Goal: Task Accomplishment & Management: Use online tool/utility

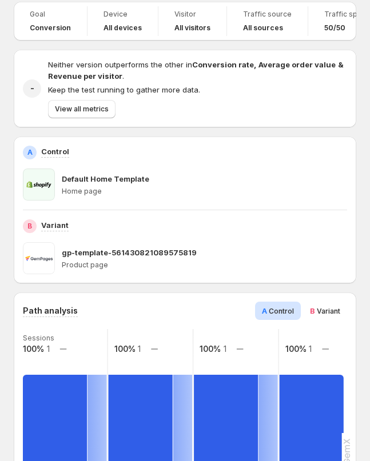
scroll to position [9, 0]
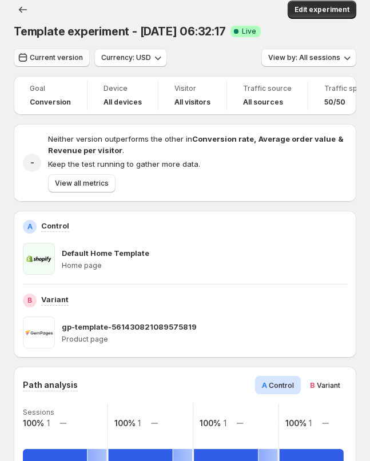
click at [55, 66] on button "Current version" at bounding box center [52, 58] width 76 height 18
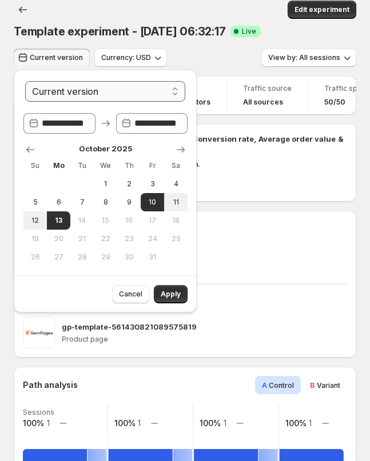
click at [75, 83] on select "**********" at bounding box center [105, 91] width 160 height 21
select select "*********"
click at [25, 81] on select "**********" at bounding box center [105, 91] width 160 height 21
type input "**********"
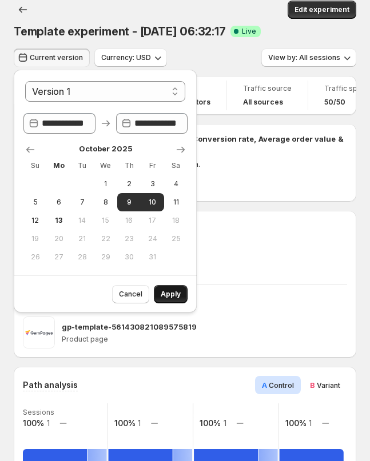
click at [174, 294] on span "Apply" at bounding box center [171, 294] width 20 height 9
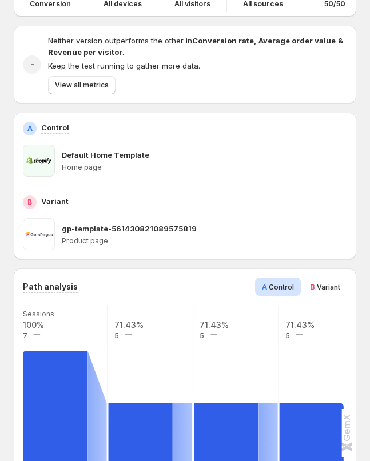
scroll to position [0, 0]
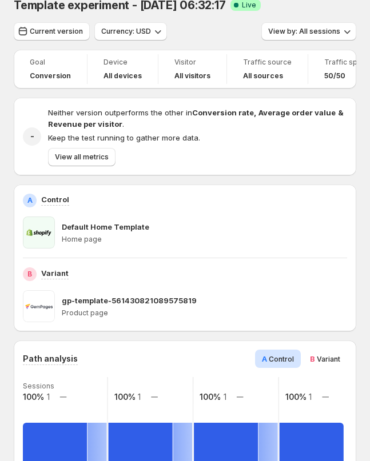
scroll to position [14, 0]
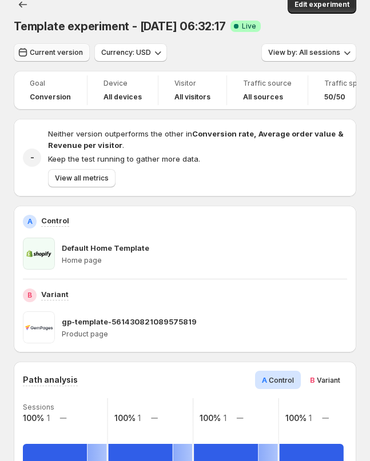
click at [54, 54] on span "Current version" at bounding box center [56, 52] width 53 height 9
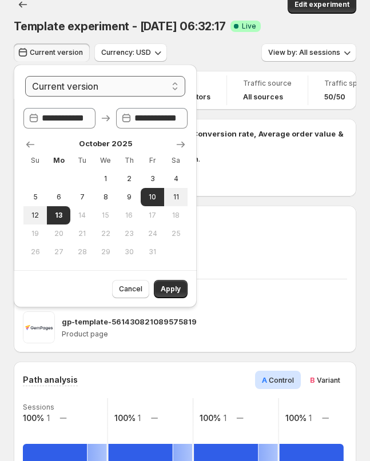
click at [81, 79] on select "**********" at bounding box center [105, 86] width 160 height 21
select select "*********"
click at [25, 76] on select "**********" at bounding box center [105, 86] width 160 height 21
type input "**********"
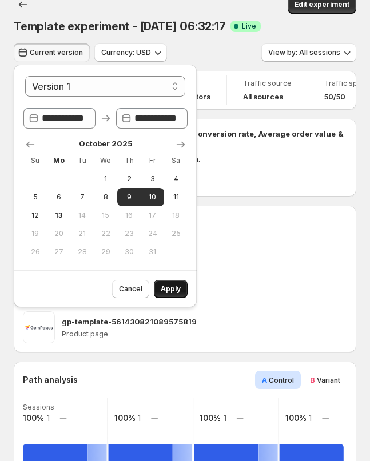
click at [163, 288] on span "Apply" at bounding box center [171, 289] width 20 height 9
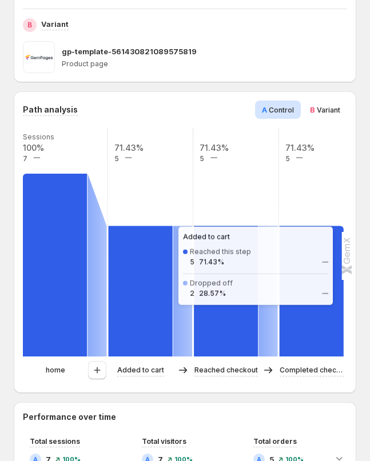
scroll to position [341, 0]
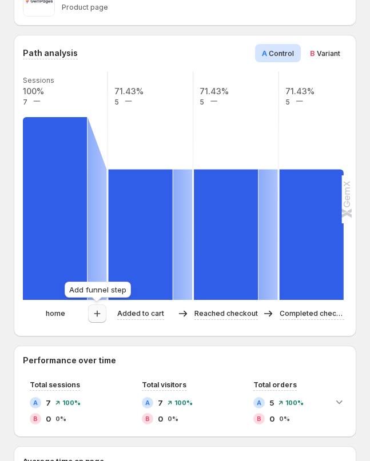
click at [98, 318] on icon "button" at bounding box center [96, 313] width 11 height 11
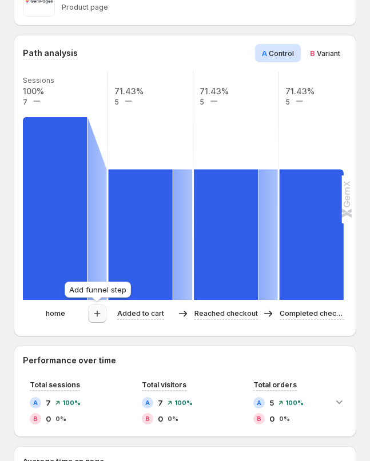
click at [102, 313] on icon "button" at bounding box center [96, 313] width 11 height 11
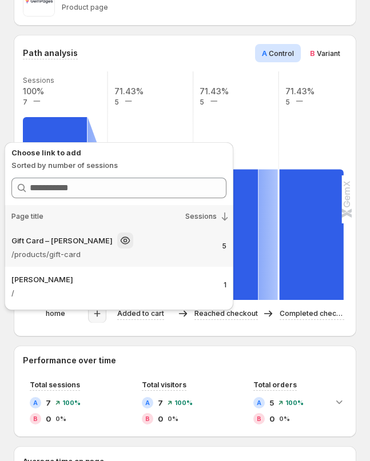
click at [129, 245] on div "Gift Card – [PERSON_NAME]" at bounding box center [99, 241] width 177 height 16
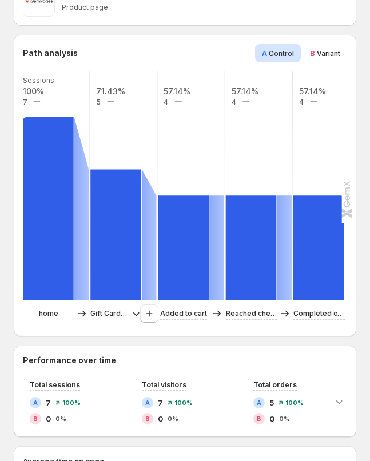
click at [109, 316] on p "Gift Card – [PERSON_NAME]" at bounding box center [109, 313] width 38 height 11
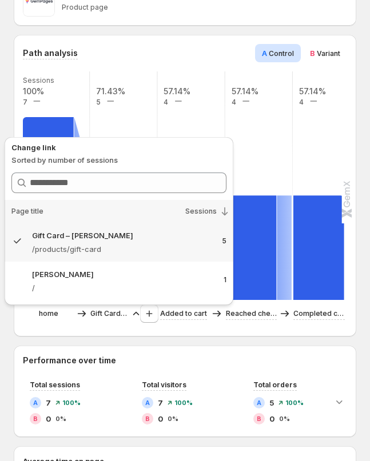
click at [108, 333] on div "Path analysis A Control B Variant Sessions 100% 7 71.43% 5 57.14% 4 57.14% 4 57…" at bounding box center [185, 186] width 343 height 302
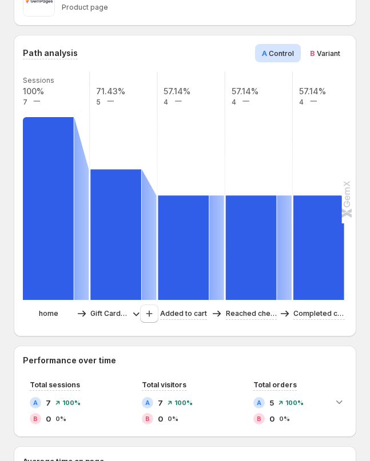
click at [109, 317] on p "Gift Card – [PERSON_NAME]" at bounding box center [109, 313] width 38 height 11
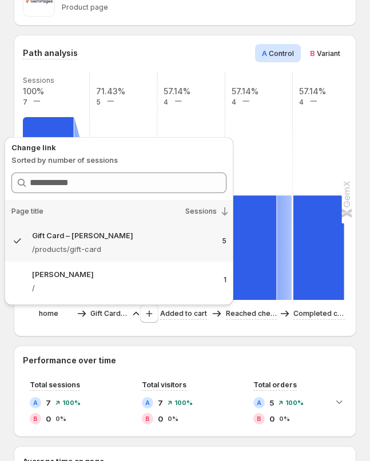
click at [125, 328] on div "Path analysis A Control B Variant Sessions 100% 7 71.43% 5 57.14% 4 57.14% 4 57…" at bounding box center [185, 186] width 343 height 302
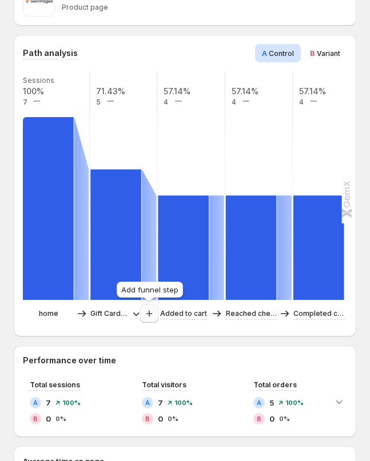
click at [148, 319] on icon "button" at bounding box center [149, 313] width 11 height 11
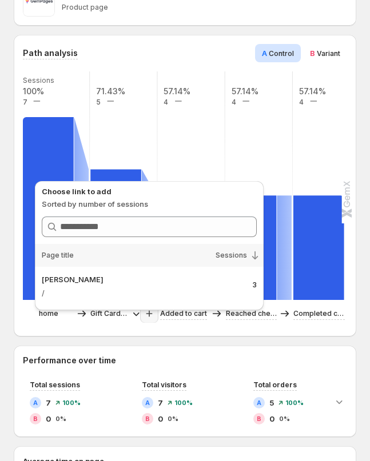
click at [113, 328] on div "Path analysis A Control B Variant Sessions 100% 7 71.43% 5 57.14% 4 57.14% 4 57…" at bounding box center [185, 186] width 343 height 302
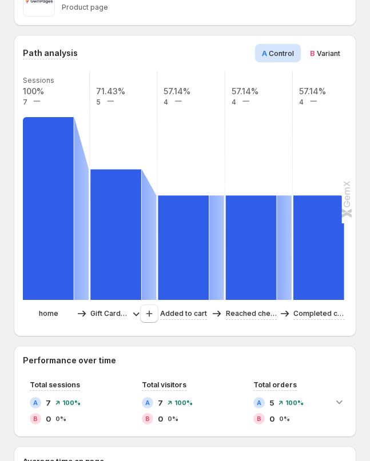
click at [113, 312] on p "Gift Card – [PERSON_NAME]" at bounding box center [109, 313] width 38 height 11
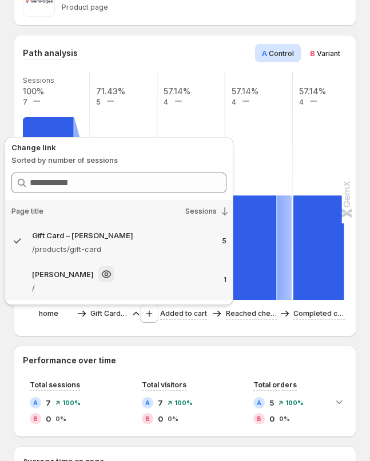
click at [104, 281] on div "[PERSON_NAME]" at bounding box center [110, 274] width 157 height 16
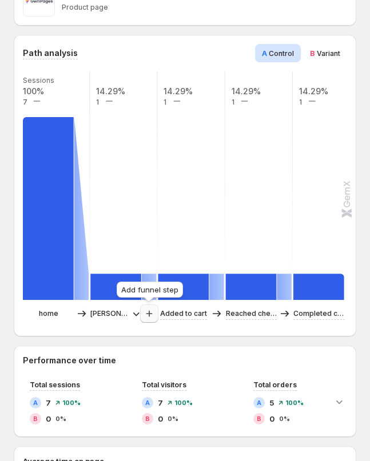
click at [150, 317] on icon "button" at bounding box center [149, 313] width 11 height 11
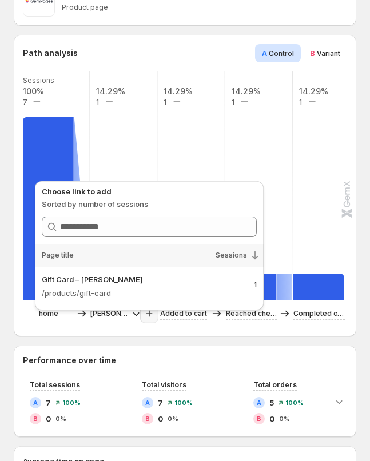
click at [114, 333] on div "Path analysis A Control B Variant Sessions 100% 7 14.29% 1 14.29% 1 14.29% 1 14…" at bounding box center [185, 186] width 343 height 302
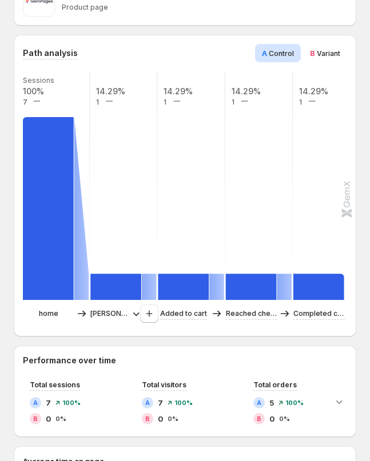
click at [113, 317] on p "[PERSON_NAME]" at bounding box center [109, 313] width 38 height 11
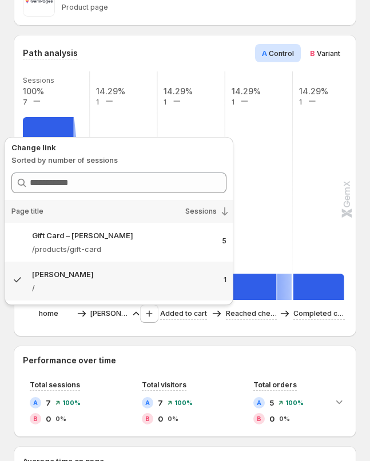
click at [115, 327] on div "home [PERSON_NAME] Added to cart Reached checkout Completed checkout" at bounding box center [184, 316] width 322 height 23
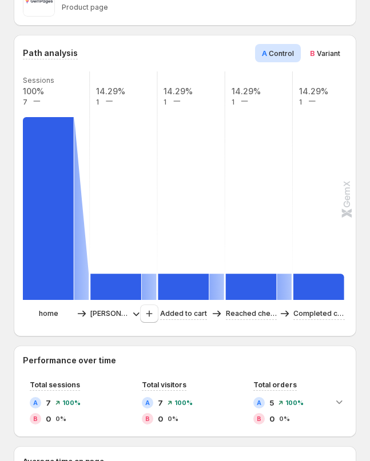
click at [104, 315] on p "[PERSON_NAME]" at bounding box center [109, 313] width 38 height 11
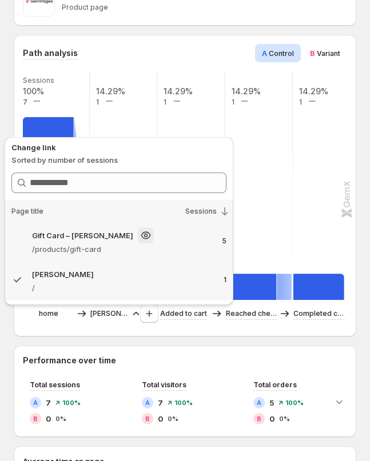
click at [108, 250] on p "/products/gift-card" at bounding box center [110, 249] width 157 height 11
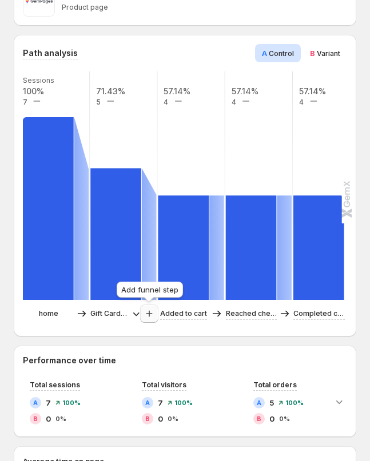
click at [146, 312] on icon "button" at bounding box center [149, 313] width 11 height 11
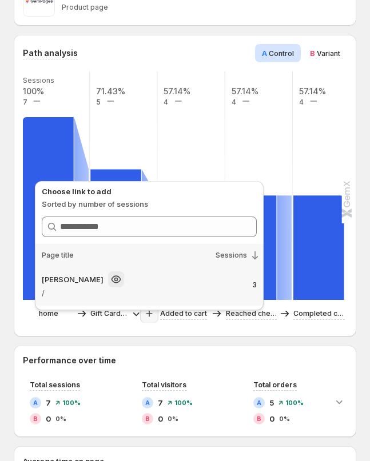
click at [143, 294] on p "/" at bounding box center [130, 293] width 177 height 11
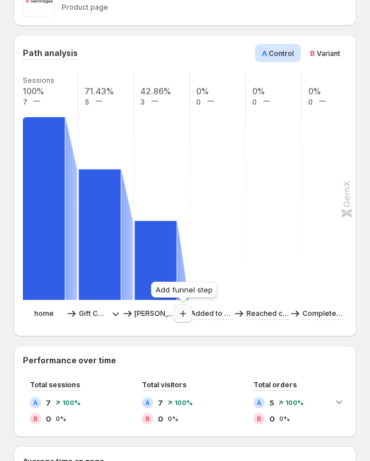
click at [184, 315] on icon "button" at bounding box center [182, 313] width 11 height 11
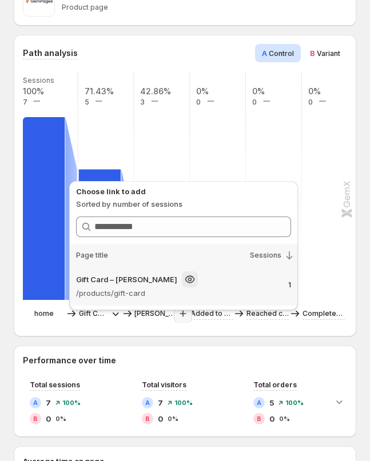
click at [195, 286] on div "Gift Card – [PERSON_NAME]" at bounding box center [164, 280] width 177 height 16
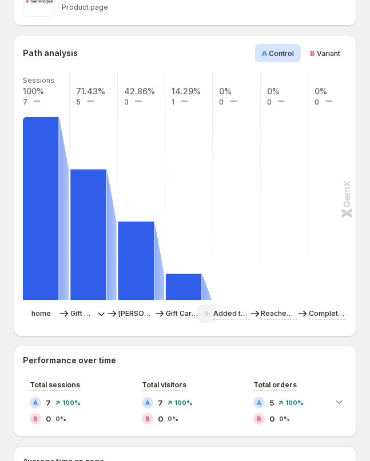
click at [82, 315] on p "Gift Card – [PERSON_NAME]" at bounding box center [81, 313] width 22 height 11
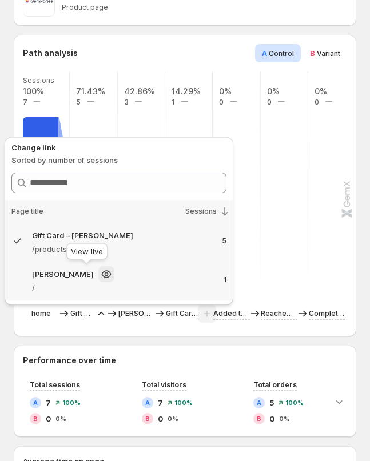
click at [98, 280] on div at bounding box center [106, 274] width 16 height 16
click at [58, 280] on p "[PERSON_NAME]" at bounding box center [63, 274] width 62 height 11
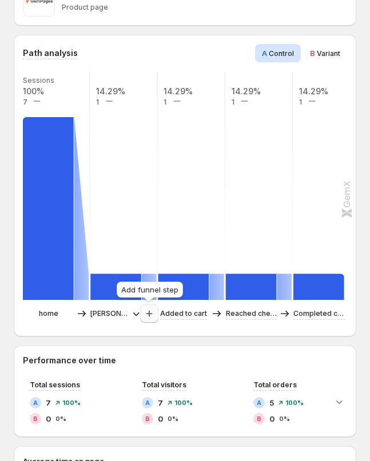
click at [148, 316] on icon "button" at bounding box center [149, 313] width 11 height 11
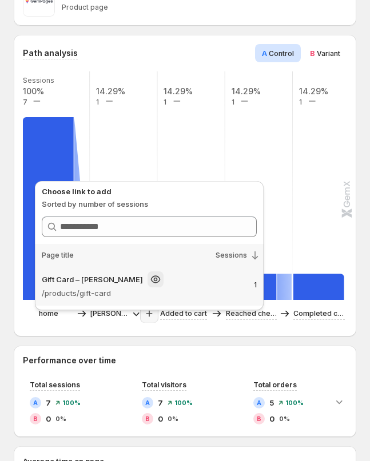
click at [150, 276] on div "Gift Card – [PERSON_NAME]" at bounding box center [130, 280] width 177 height 16
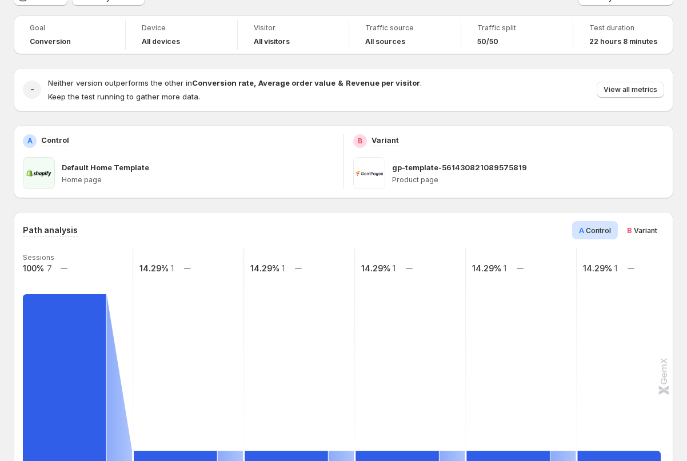
scroll to position [0, 0]
